Goal: Find specific page/section

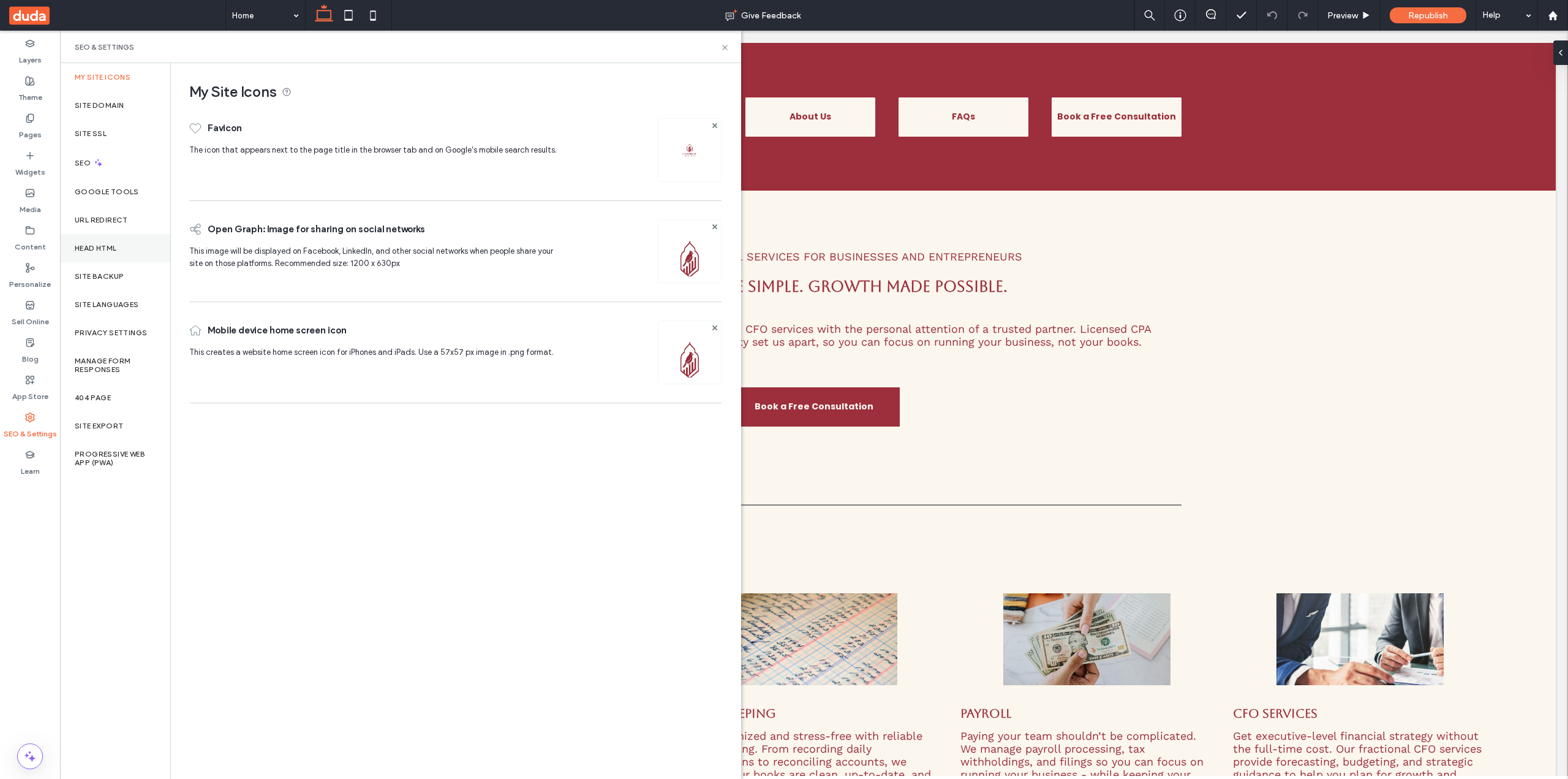
click at [113, 256] on div "Head HTML" at bounding box center [115, 247] width 110 height 28
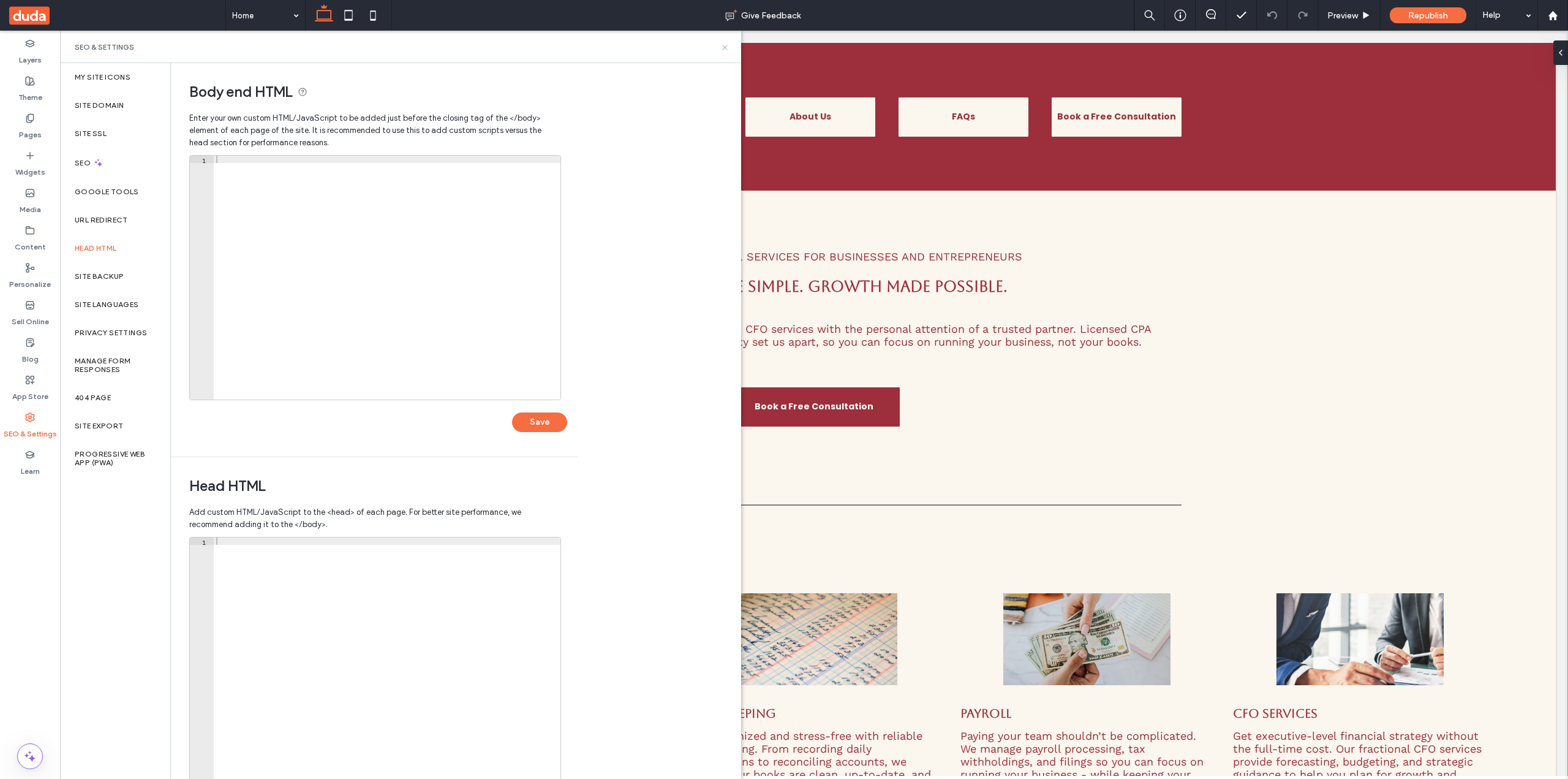
click at [727, 48] on icon at bounding box center [725, 48] width 9 height 9
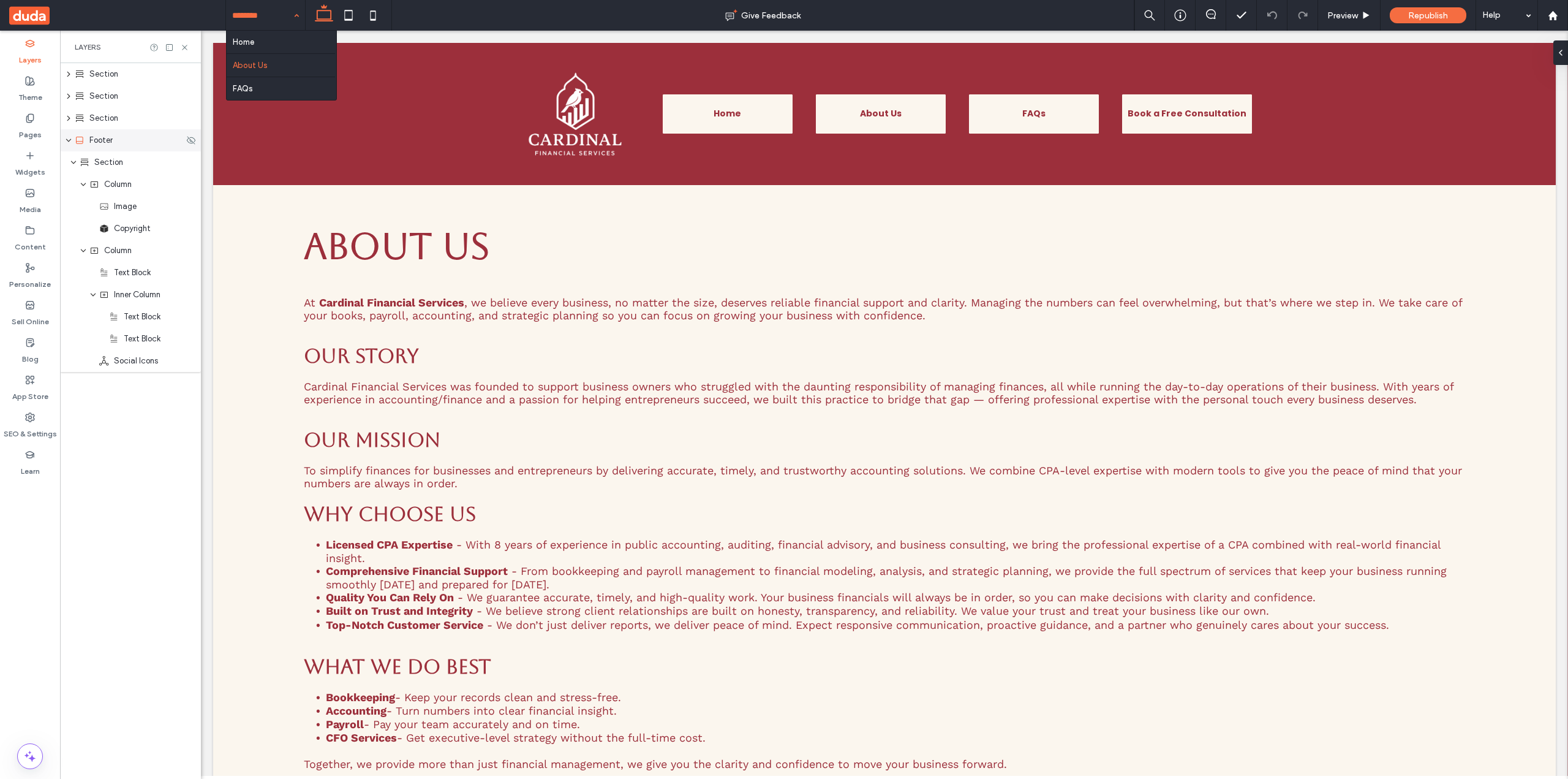
click at [111, 144] on span "Footer" at bounding box center [101, 140] width 24 height 12
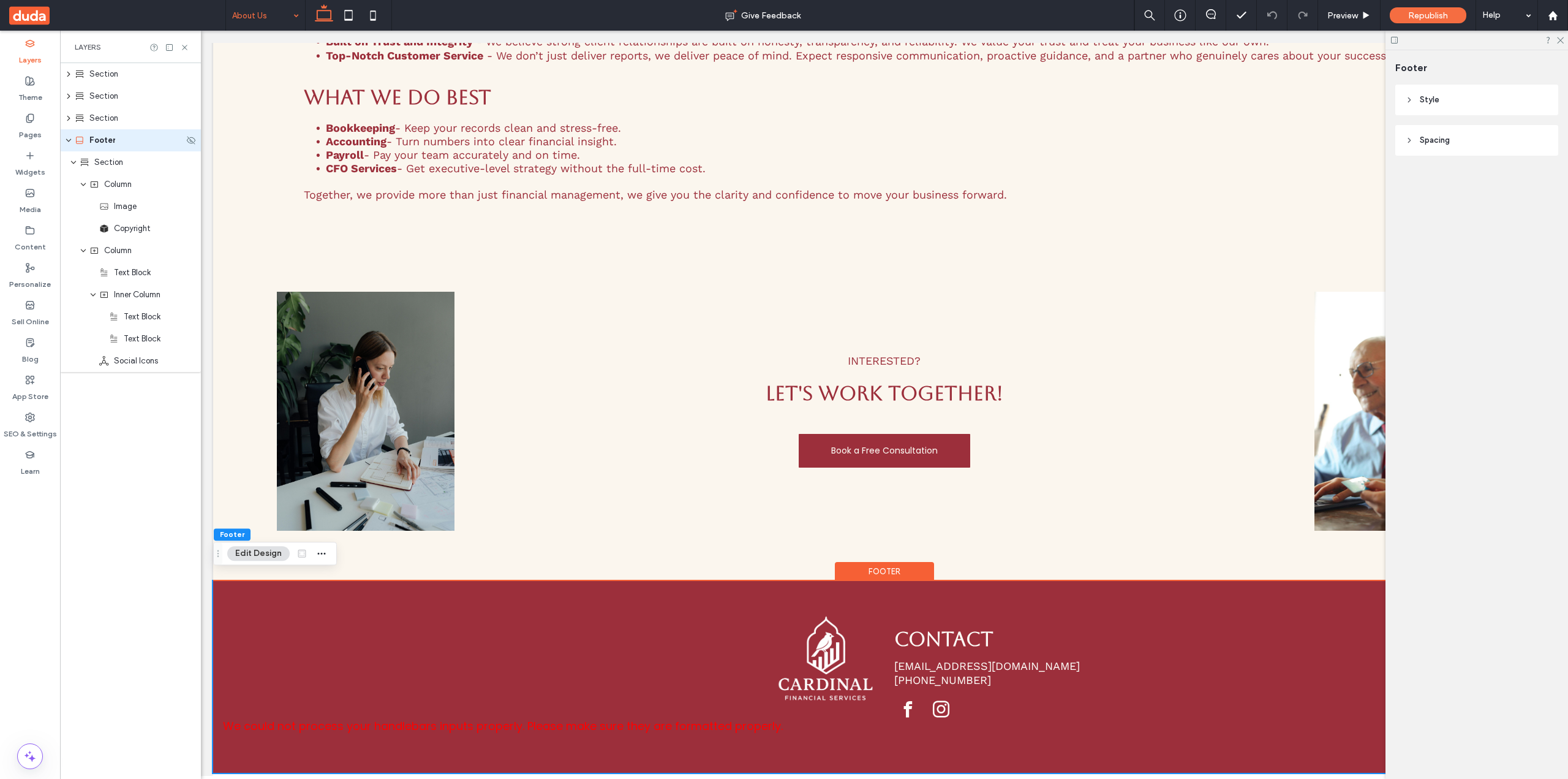
scroll to position [577, 0]
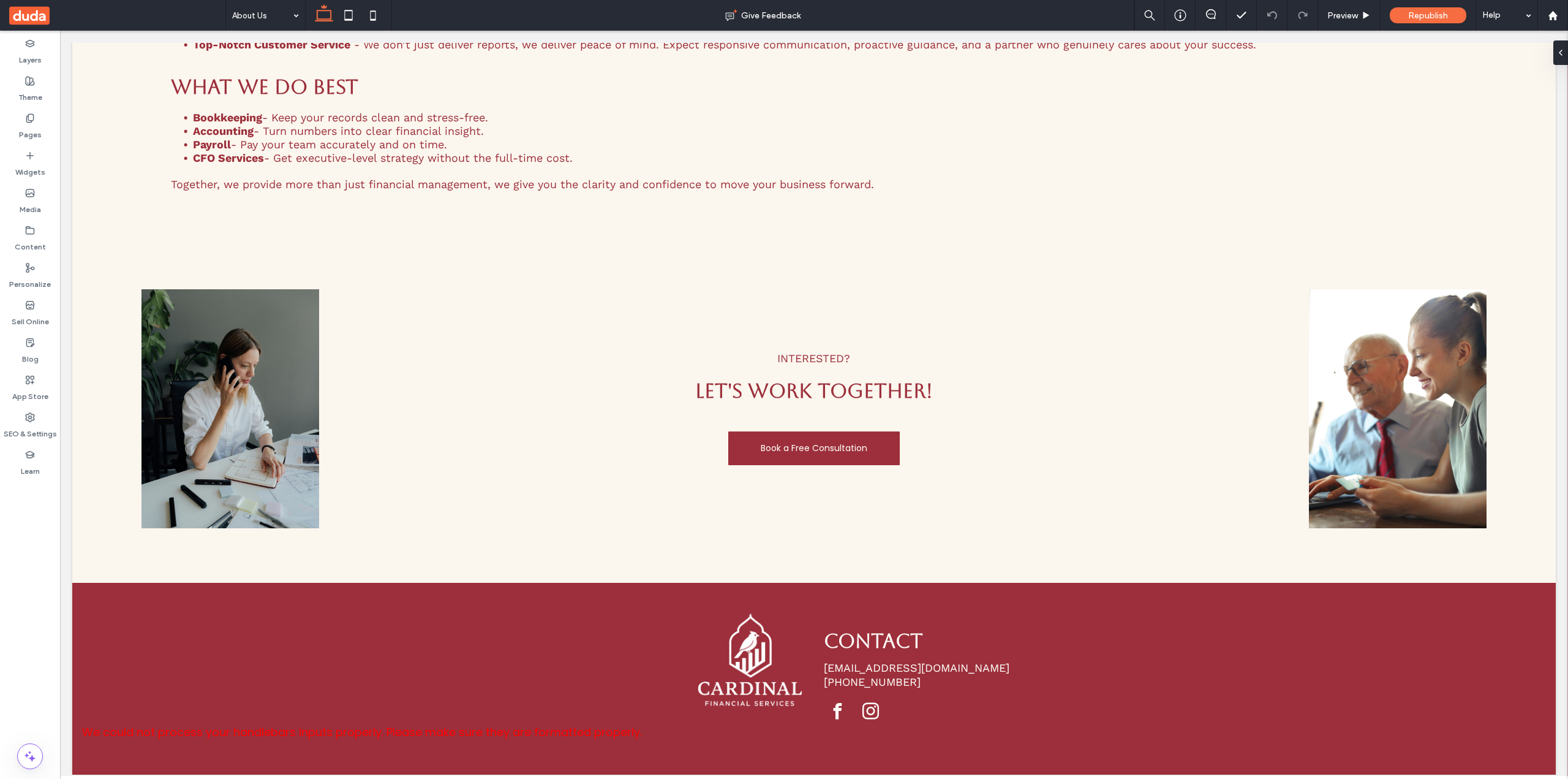
scroll to position [577, 0]
